Goal: Book appointment/travel/reservation

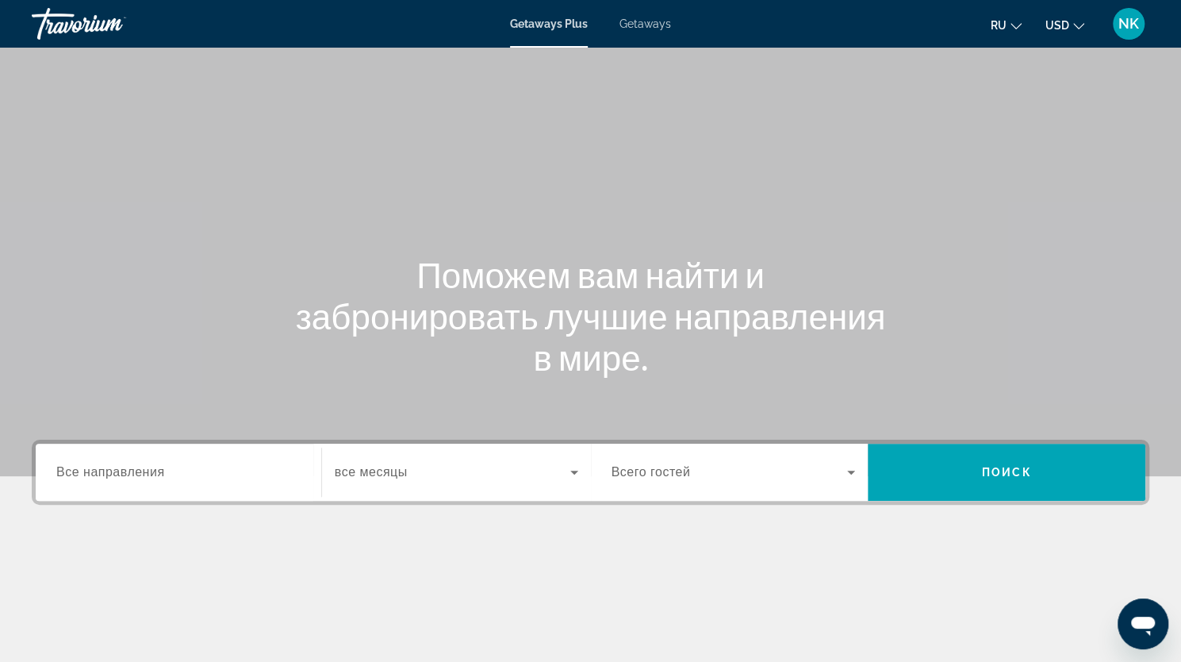
click at [174, 469] on input "Destination Все направления" at bounding box center [178, 472] width 244 height 19
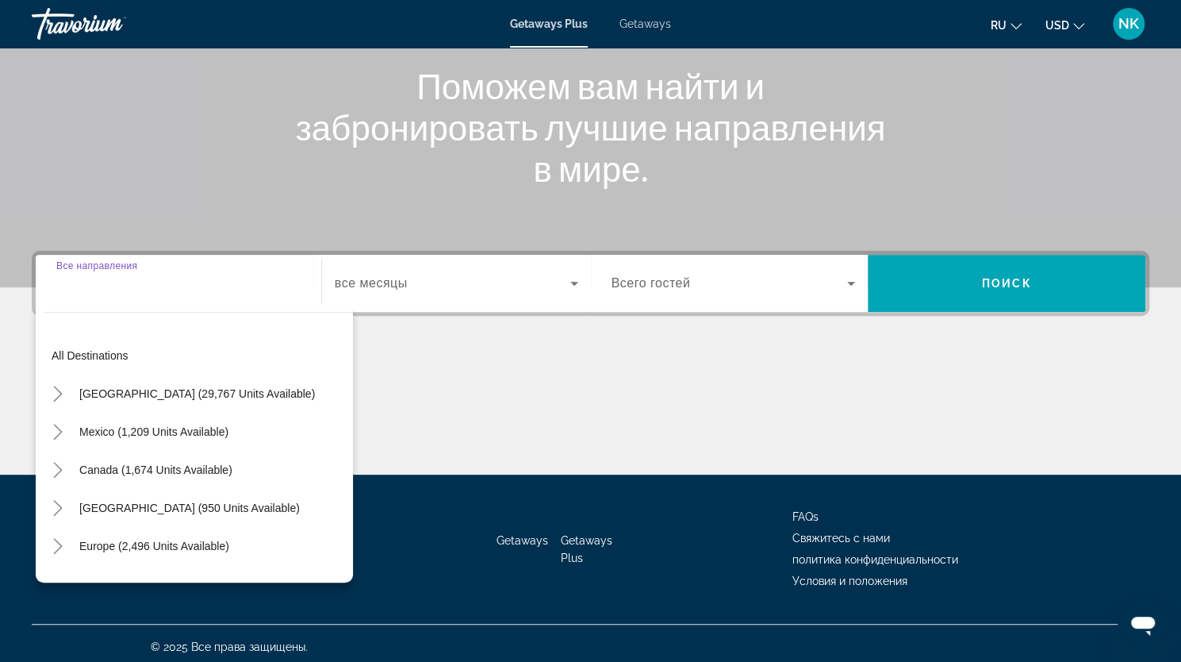
scroll to position [195, 0]
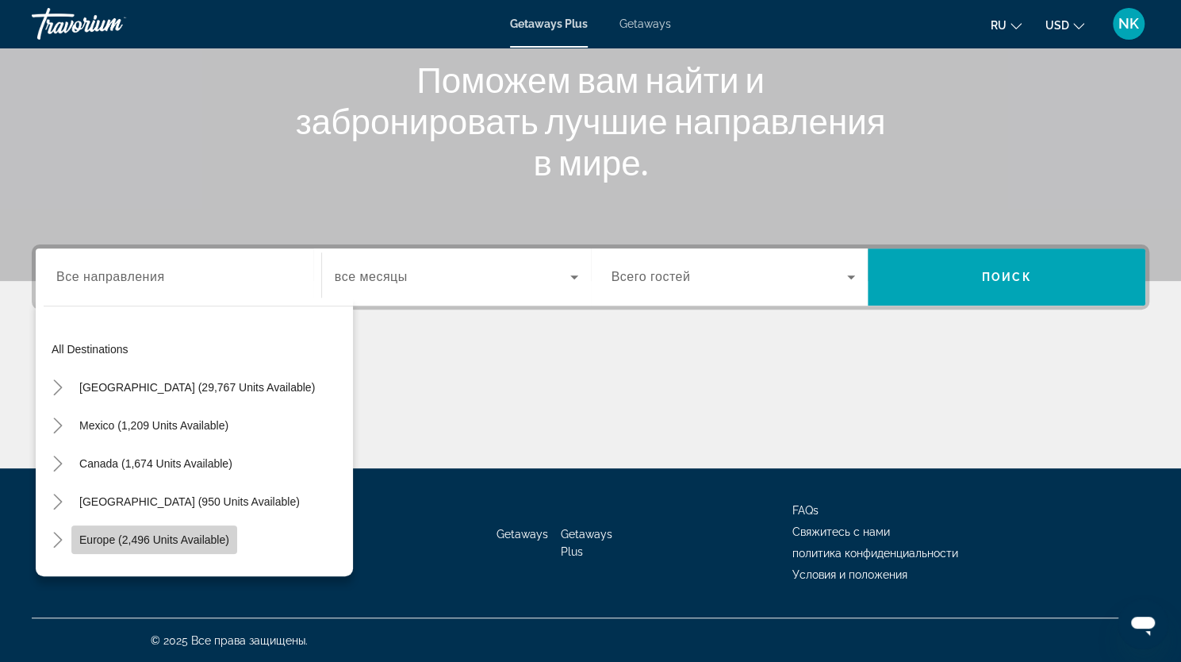
click at [148, 540] on span "Europe (2,496 units available)" at bounding box center [154, 539] width 150 height 13
type input "**********"
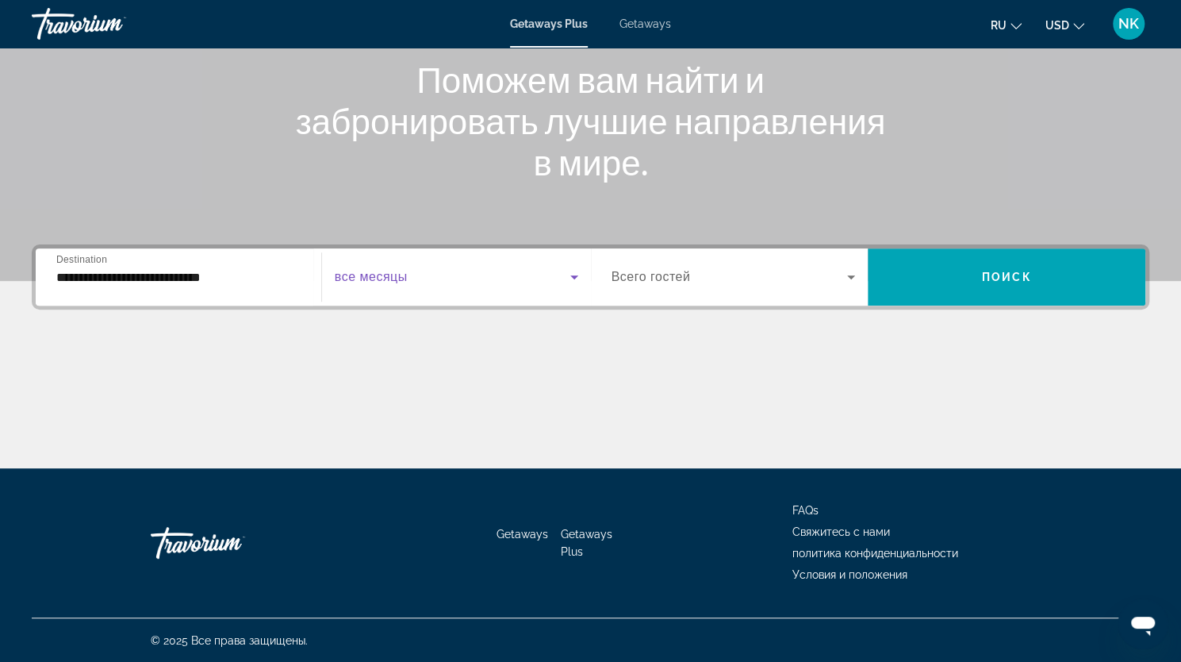
click at [454, 271] on span "Search widget" at bounding box center [453, 276] width 236 height 19
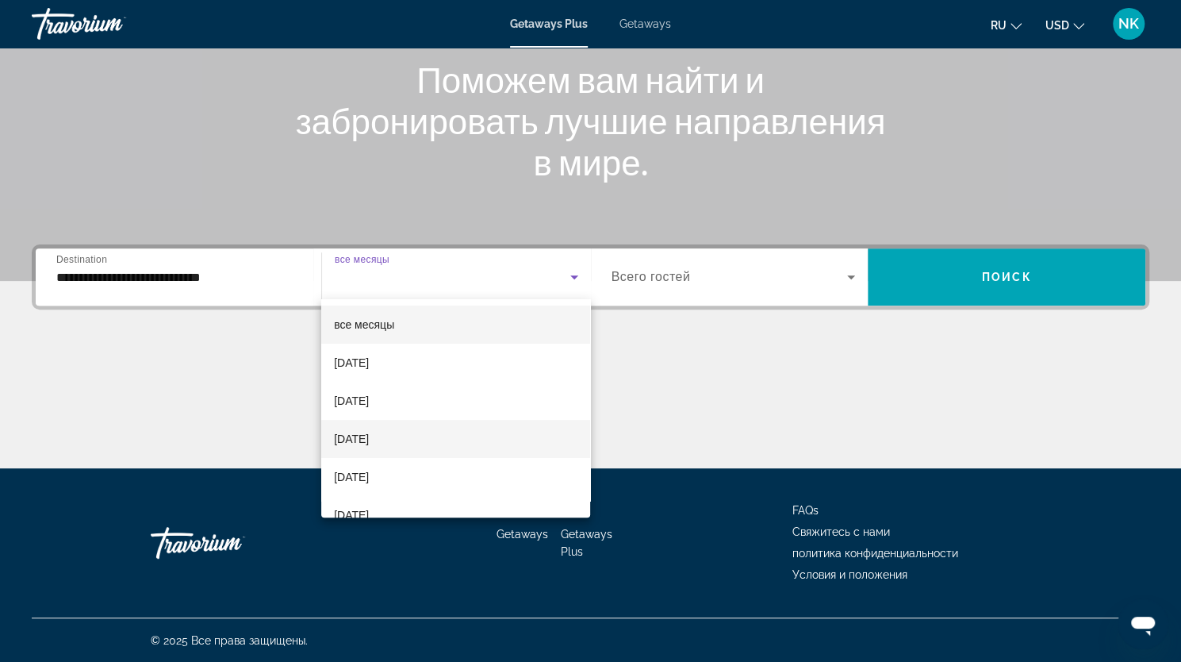
click at [369, 443] on span "[DATE]" at bounding box center [351, 438] width 35 height 19
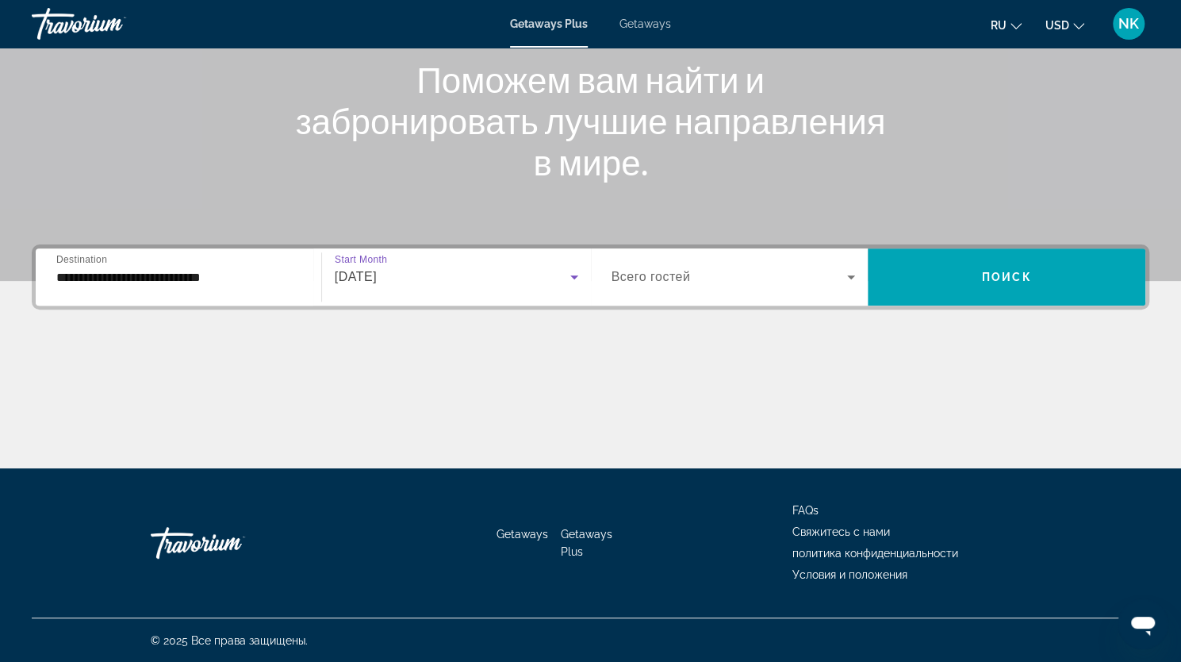
click at [795, 275] on span "Search widget" at bounding box center [730, 276] width 236 height 19
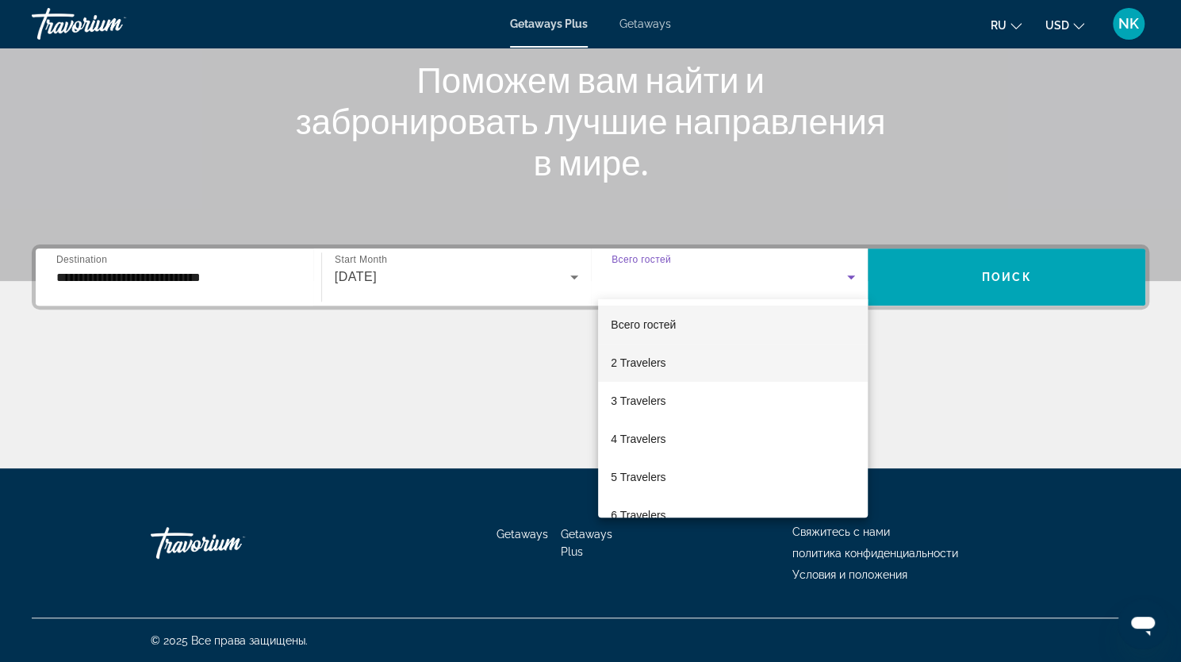
click at [659, 358] on span "2 Travelers" at bounding box center [638, 362] width 55 height 19
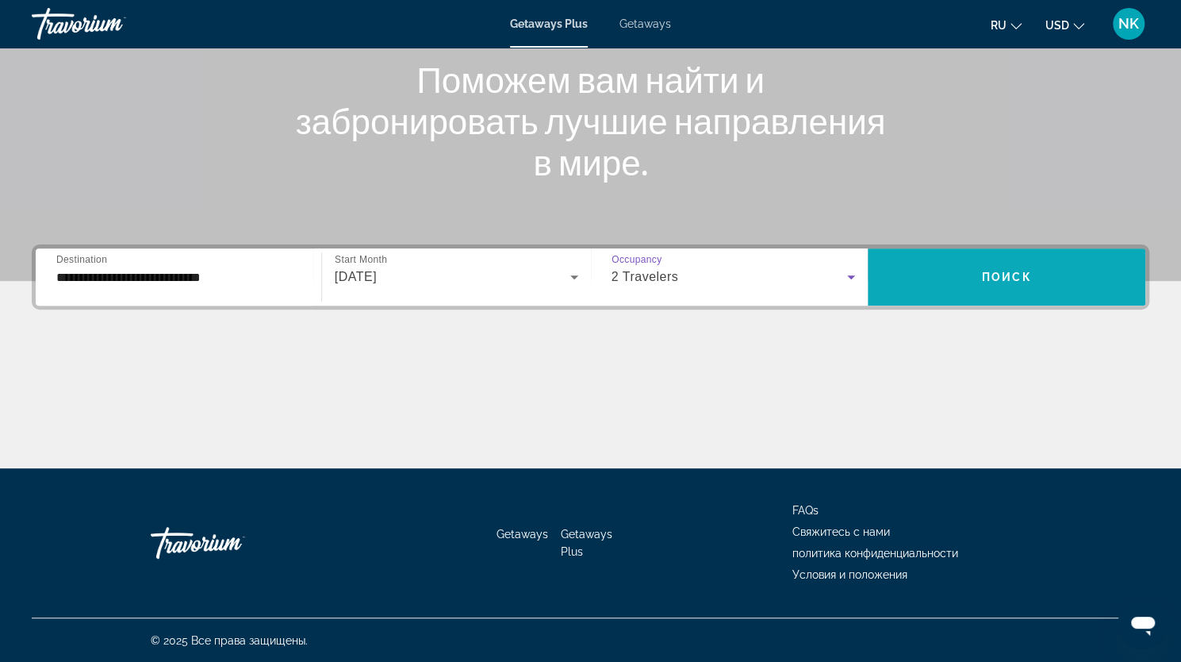
click at [984, 275] on span "Поиск" at bounding box center [1007, 277] width 50 height 13
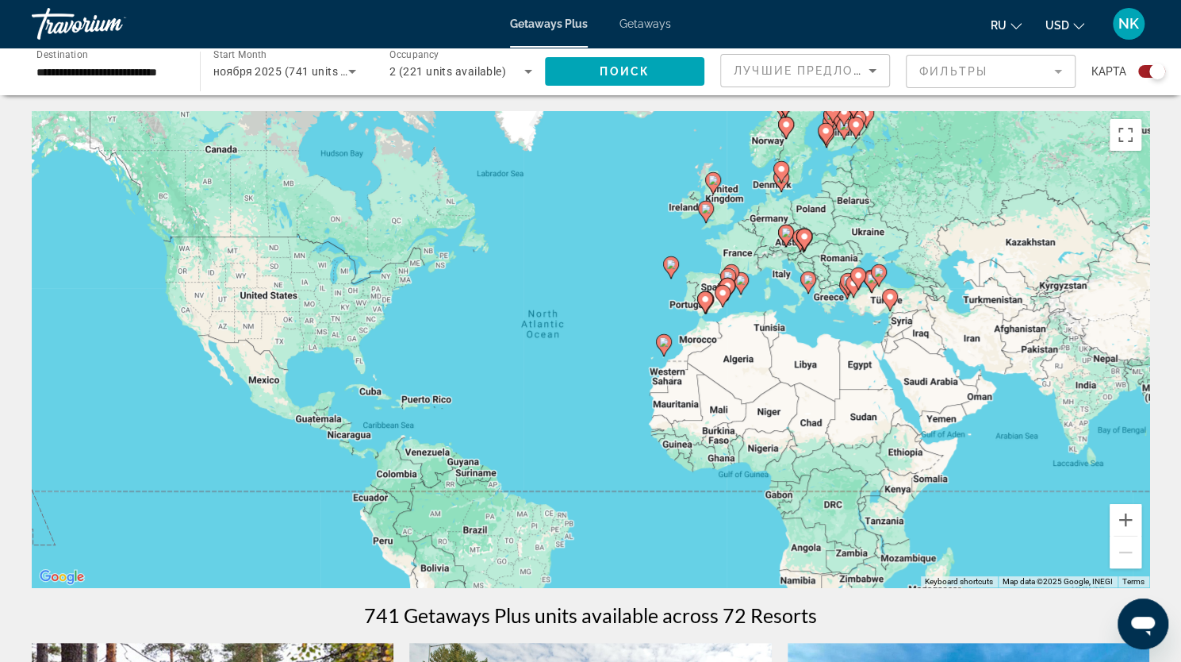
click at [79, 21] on div "Travorium" at bounding box center [111, 23] width 159 height 41
